Goal: Information Seeking & Learning: Learn about a topic

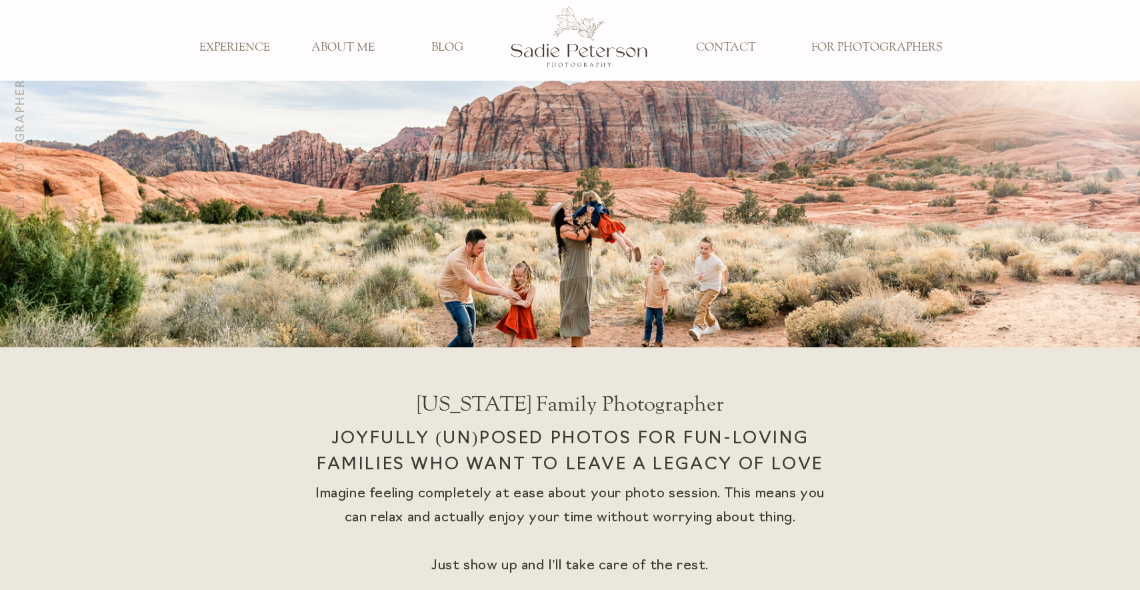
click at [253, 50] on h3 "EXPERIENCE" at bounding box center [235, 48] width 88 height 15
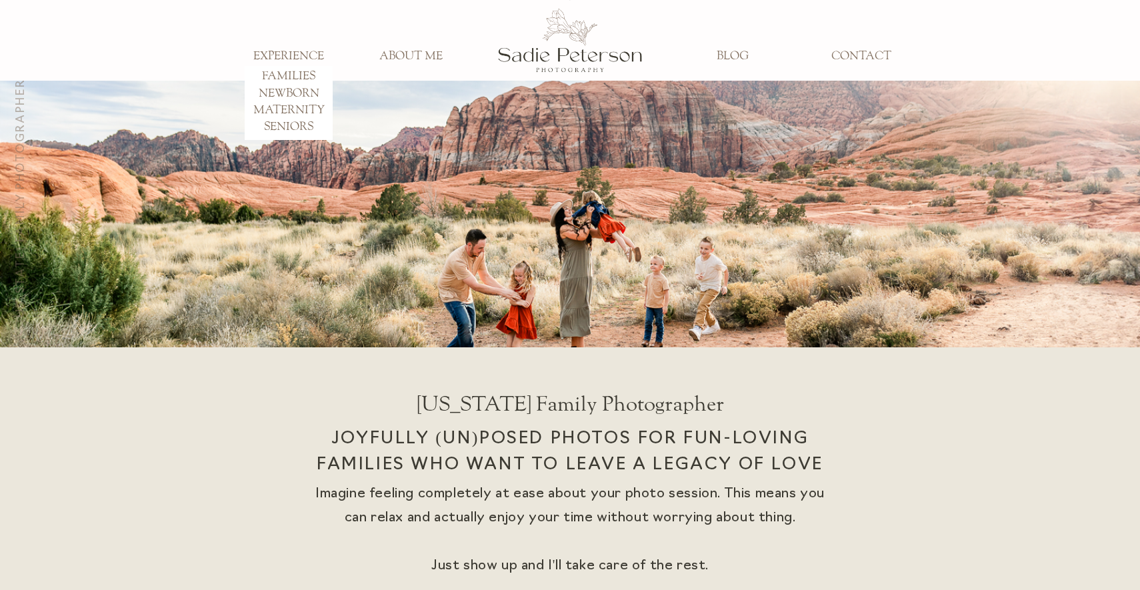
click at [297, 106] on h3 "MATERNITY" at bounding box center [289, 110] width 88 height 15
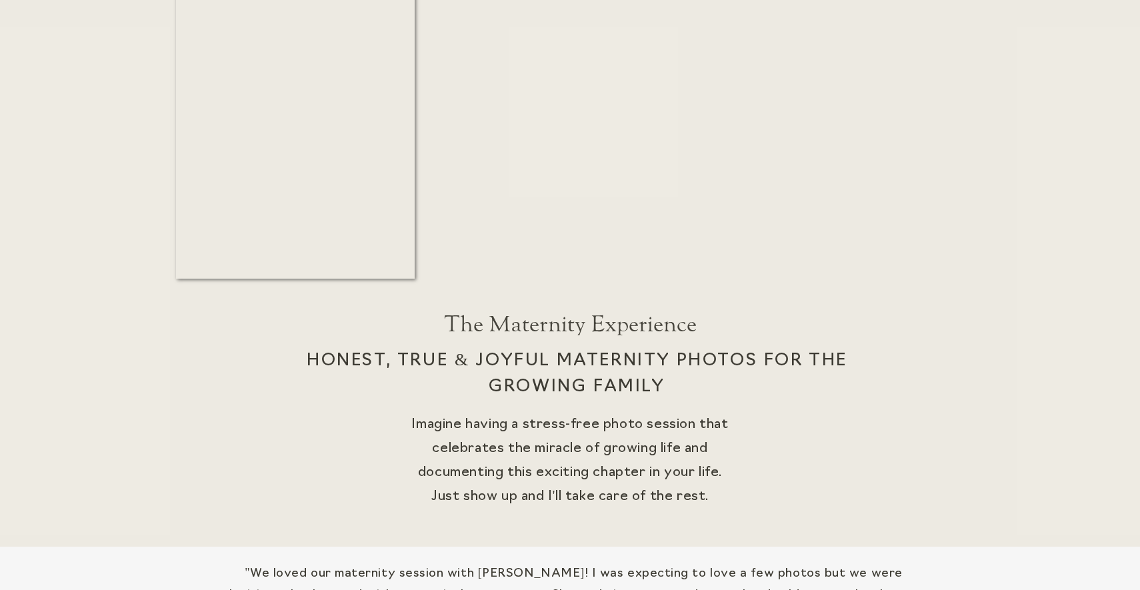
scroll to position [175, 0]
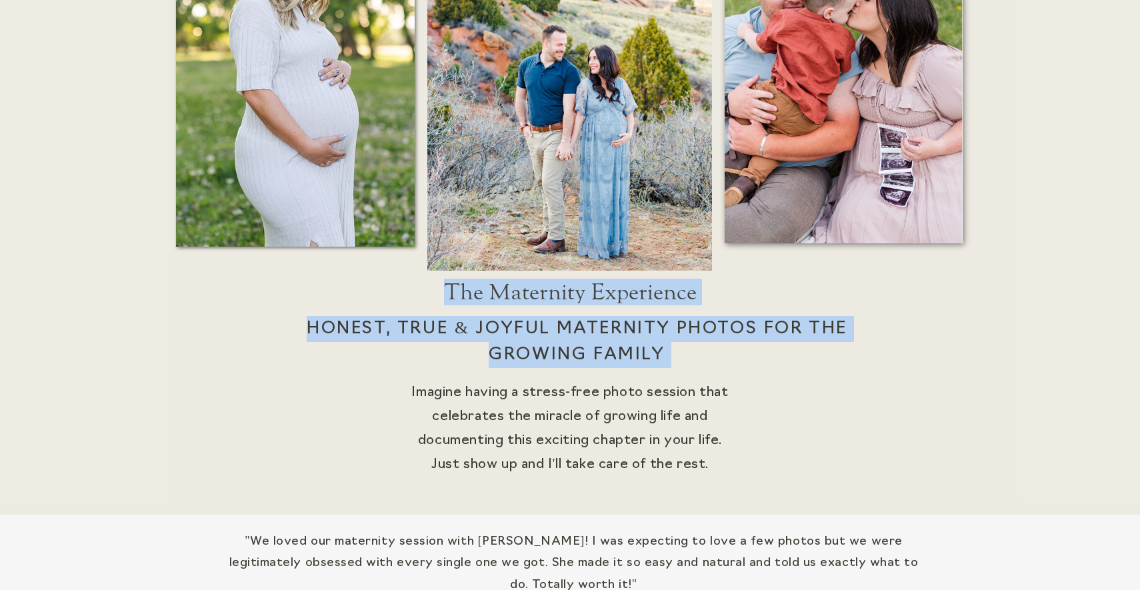
drag, startPoint x: 413, startPoint y: 391, endPoint x: 758, endPoint y: 483, distance: 357.4
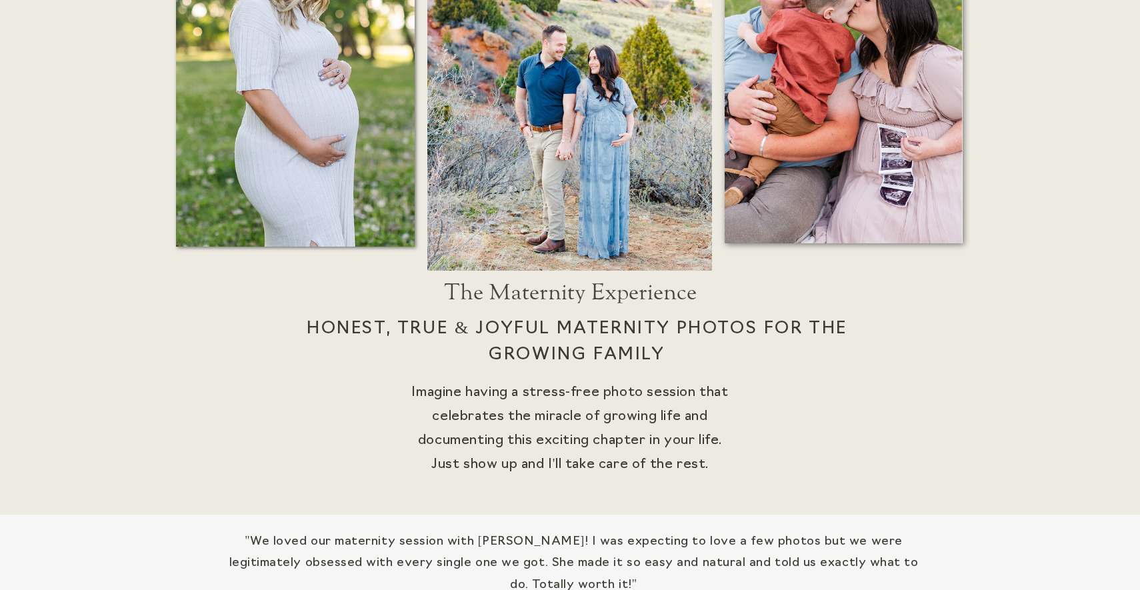
drag, startPoint x: 446, startPoint y: 292, endPoint x: 713, endPoint y: 461, distance: 316.1
click at [713, 461] on div "The Maternity Experience Honest, True & Joyful Maternity photos for the growing…" at bounding box center [570, 210] width 800 height 609
copy div "The Maternity Experience Honest, True & Joyful Maternity photos for the growing…"
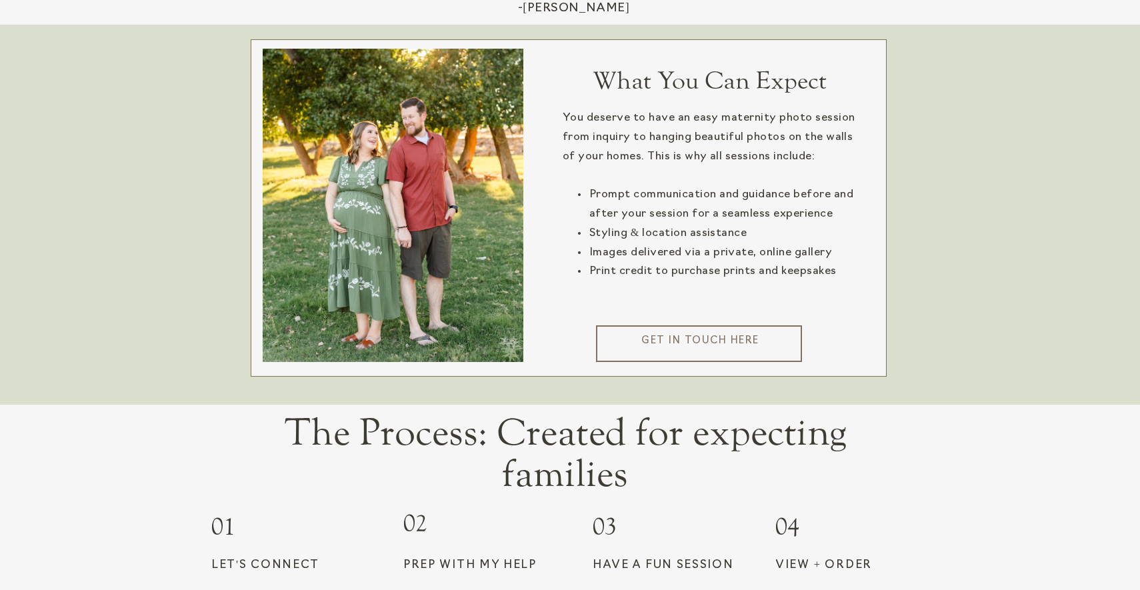
scroll to position [801, 0]
